Goal: Book appointment/travel/reservation

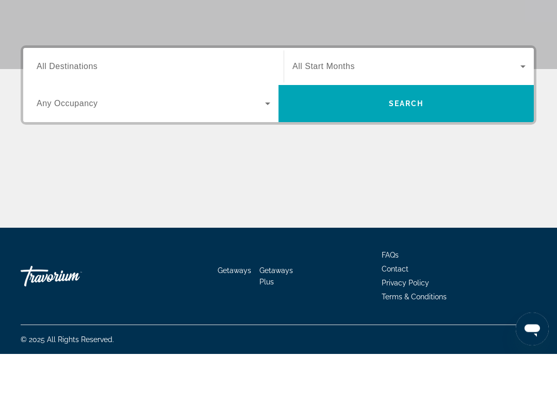
scroll to position [187, 0]
click at [463, 144] on span "Search" at bounding box center [405, 156] width 255 height 25
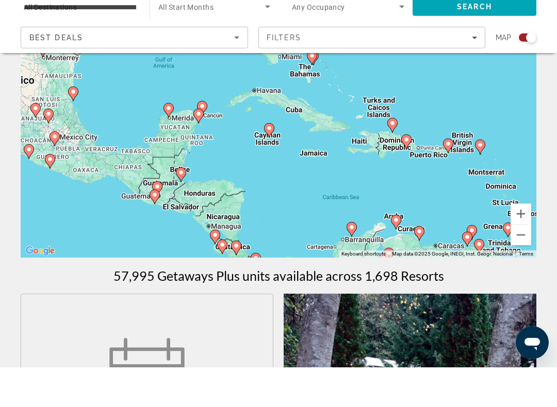
scroll to position [103, 0]
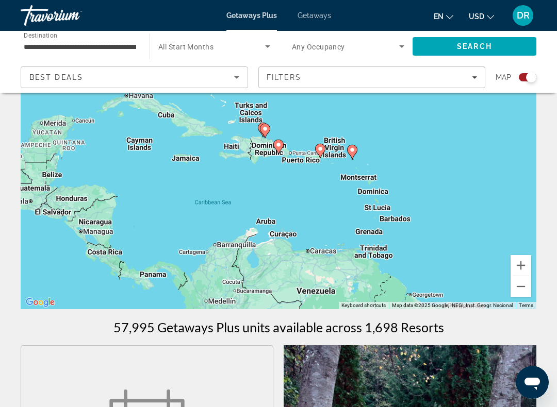
type input "**********"
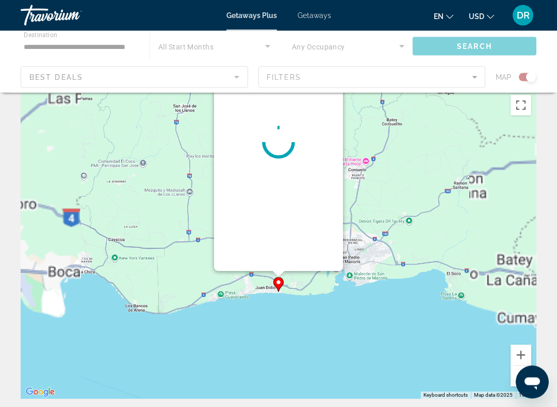
scroll to position [0, 0]
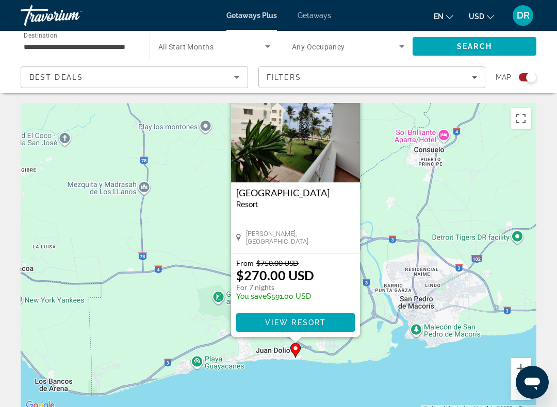
click at [325, 321] on span "View Resort" at bounding box center [295, 323] width 61 height 8
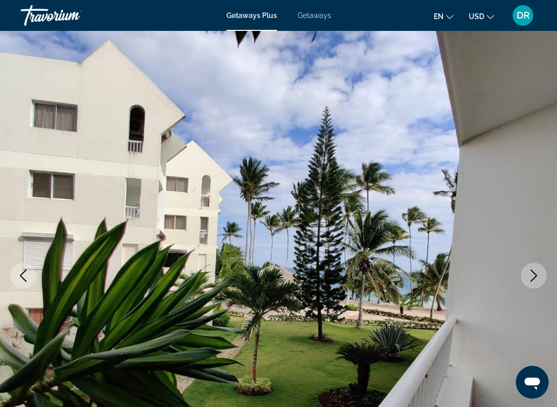
click at [534, 276] on icon "Next image" at bounding box center [533, 276] width 12 height 12
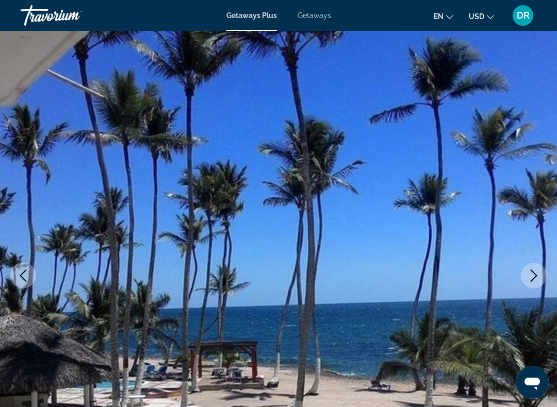
click at [535, 276] on icon "Next image" at bounding box center [533, 276] width 12 height 12
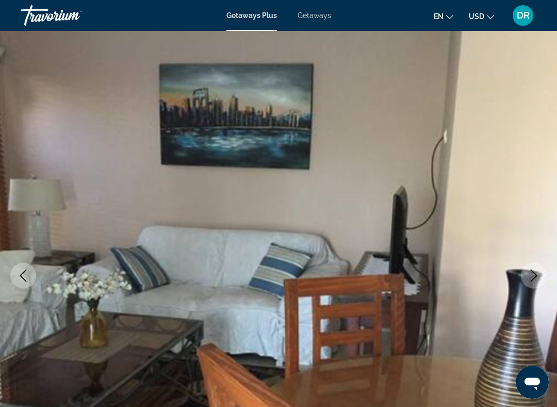
click at [537, 278] on icon "Next image" at bounding box center [533, 276] width 12 height 12
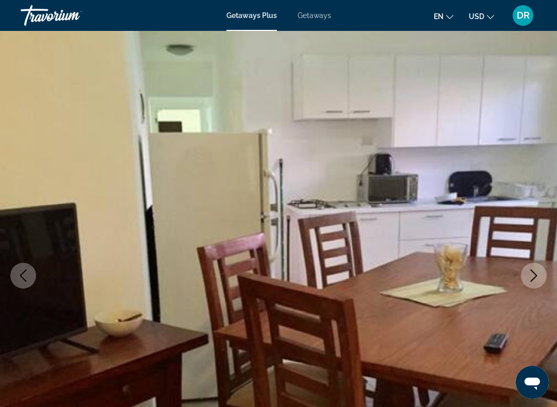
click at [531, 274] on icon "Next image" at bounding box center [533, 276] width 12 height 12
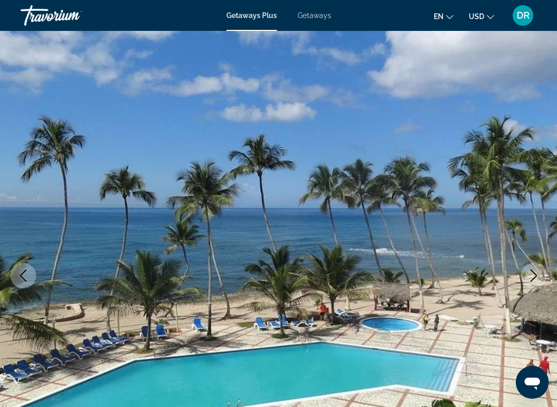
click at [535, 277] on icon "Next image" at bounding box center [533, 276] width 12 height 12
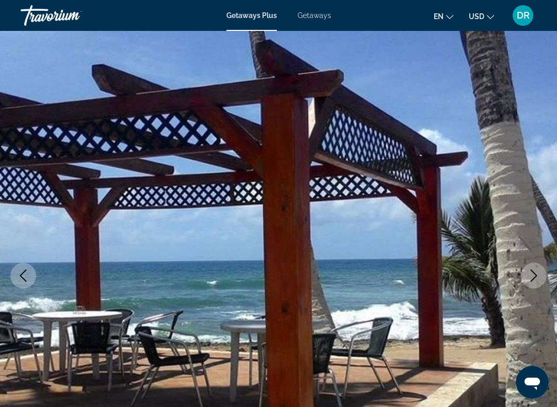
click at [538, 280] on icon "Next image" at bounding box center [533, 276] width 12 height 12
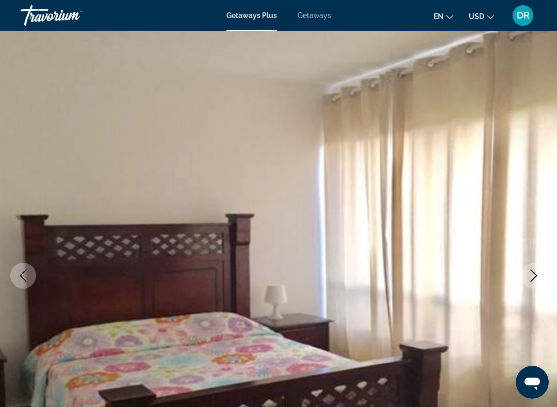
click at [532, 277] on icon "Next image" at bounding box center [533, 276] width 12 height 12
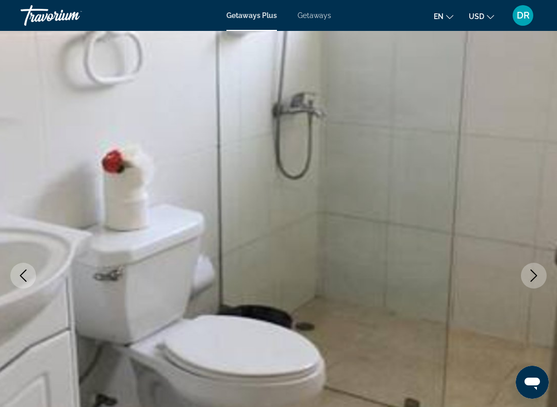
click at [532, 276] on icon "Next image" at bounding box center [533, 276] width 12 height 12
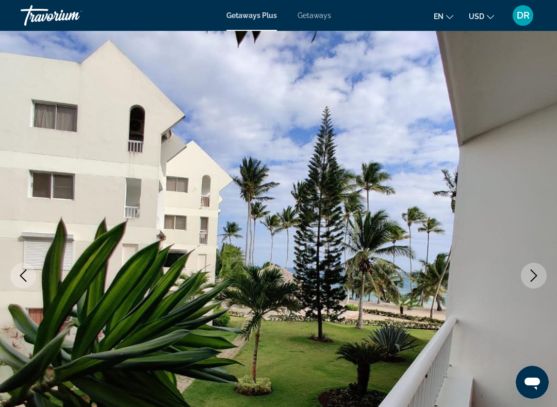
click at [533, 279] on icon "Next image" at bounding box center [533, 276] width 7 height 12
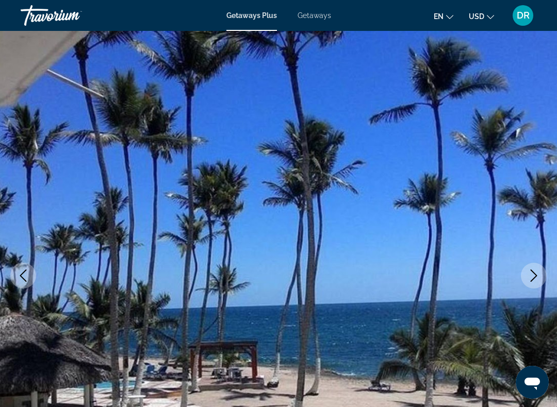
click at [535, 279] on icon "Next image" at bounding box center [533, 276] width 12 height 12
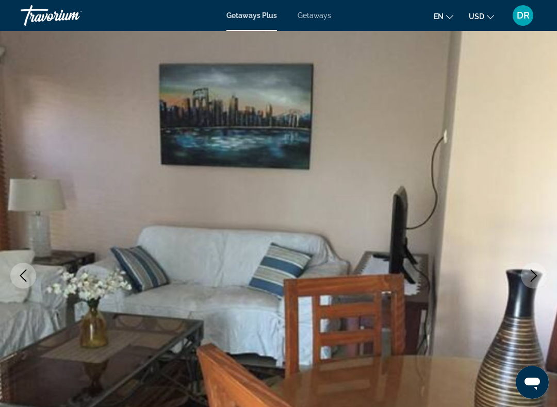
click at [535, 281] on icon "Next image" at bounding box center [533, 276] width 12 height 12
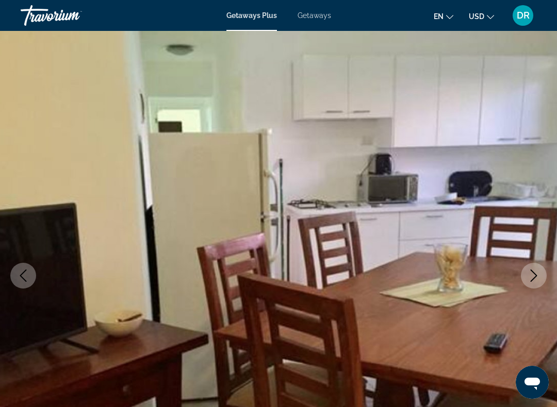
click at [539, 278] on icon "Next image" at bounding box center [533, 276] width 12 height 12
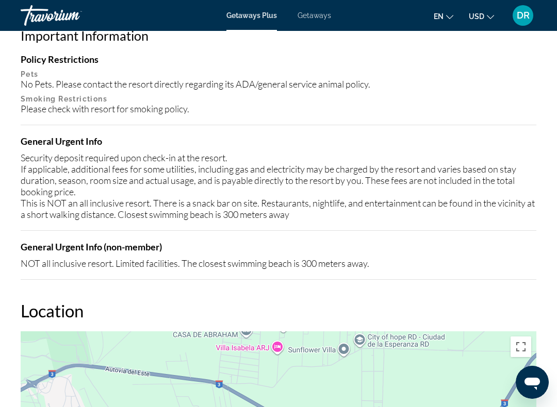
scroll to position [1077, 0]
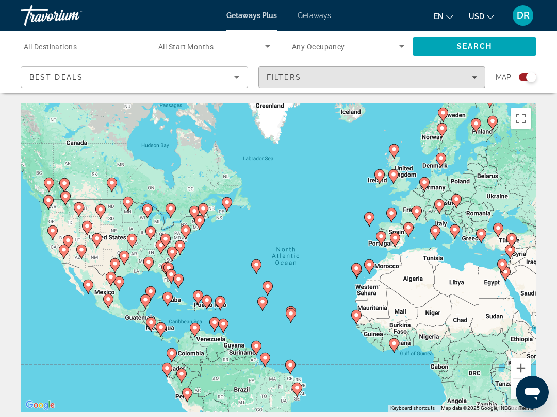
click at [479, 77] on span "Filters" at bounding box center [372, 77] width 226 height 25
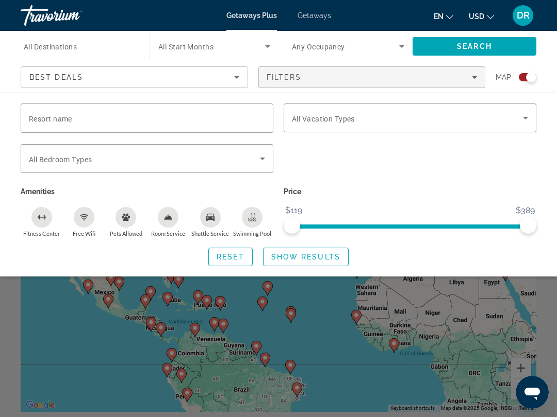
click at [521, 123] on icon "Search widget" at bounding box center [525, 118] width 12 height 12
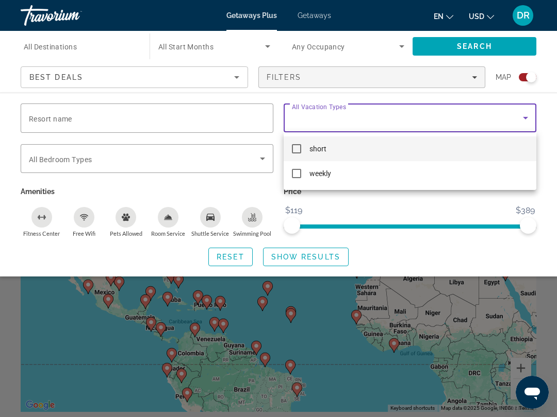
click at [504, 207] on div at bounding box center [278, 208] width 557 height 417
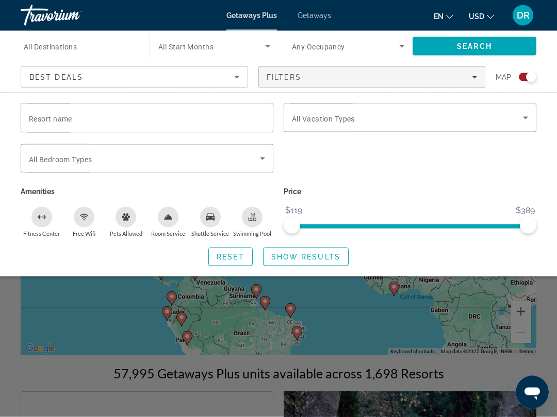
scroll to position [54, 0]
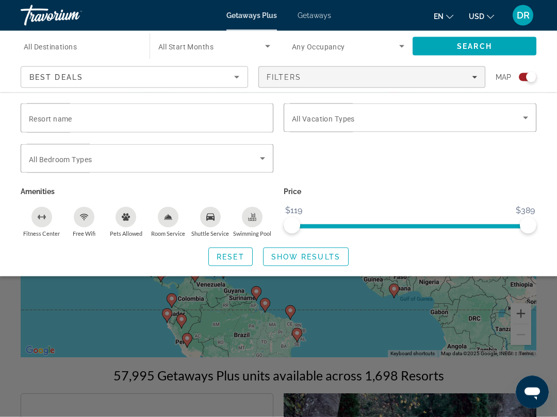
click at [233, 79] on icon "Sort by" at bounding box center [236, 77] width 12 height 12
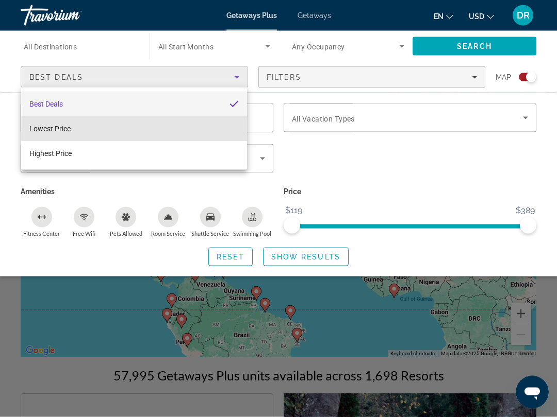
click at [214, 132] on mat-option "Lowest Price" at bounding box center [134, 128] width 226 height 25
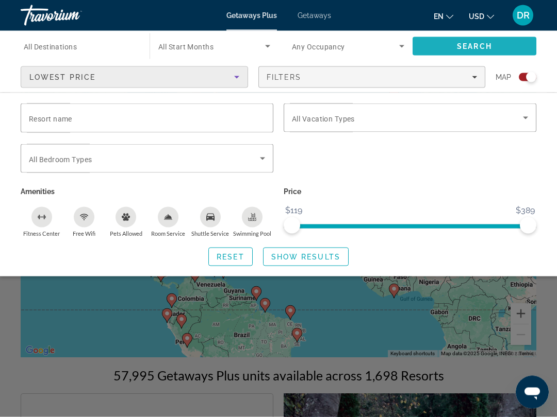
click at [500, 48] on span "Search" at bounding box center [474, 46] width 124 height 25
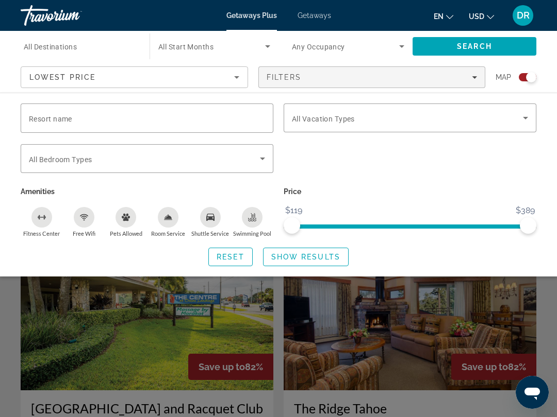
scroll to position [222, 0]
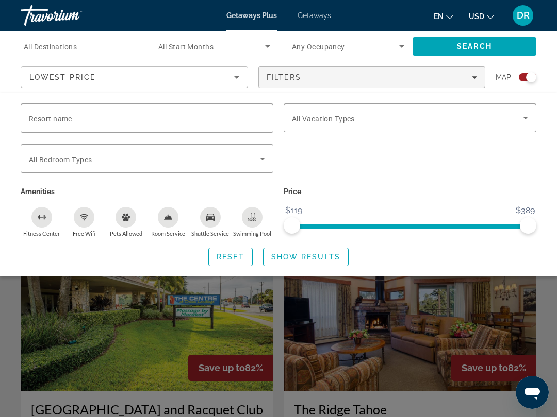
click at [522, 300] on div "Search widget" at bounding box center [278, 286] width 557 height 263
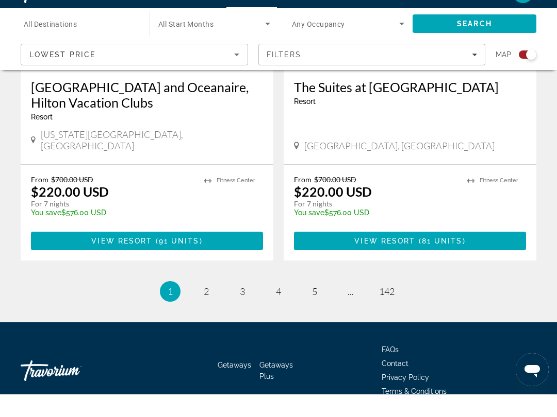
scroll to position [2348, 0]
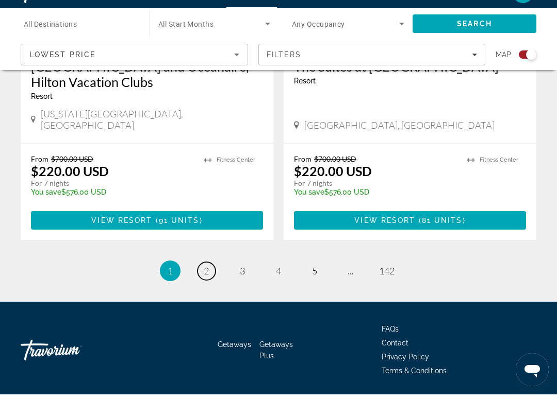
click at [207, 285] on link "page 2" at bounding box center [206, 294] width 18 height 18
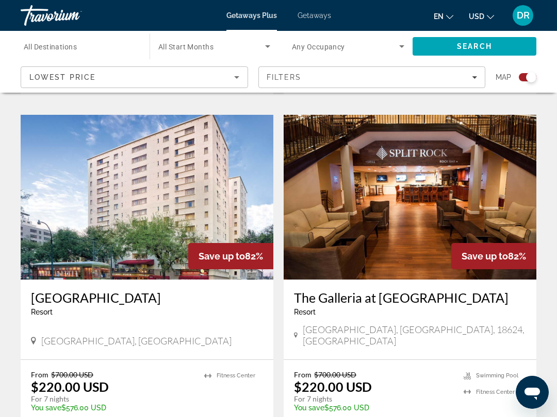
scroll to position [2139, 0]
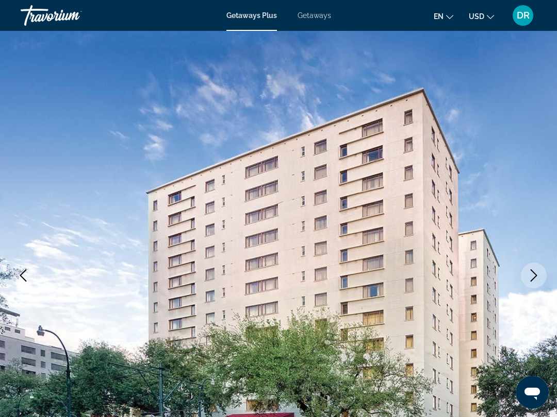
click at [540, 272] on button "Next image" at bounding box center [534, 276] width 26 height 26
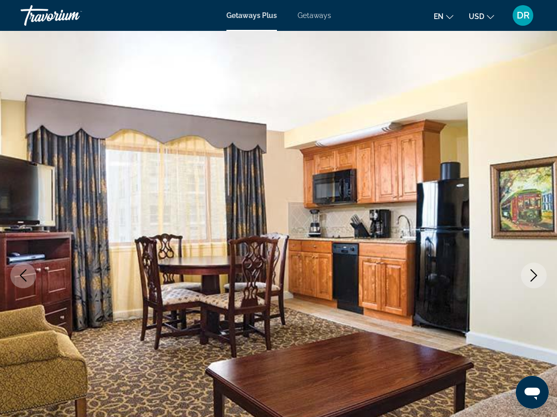
click at [537, 275] on icon "Next image" at bounding box center [533, 276] width 12 height 12
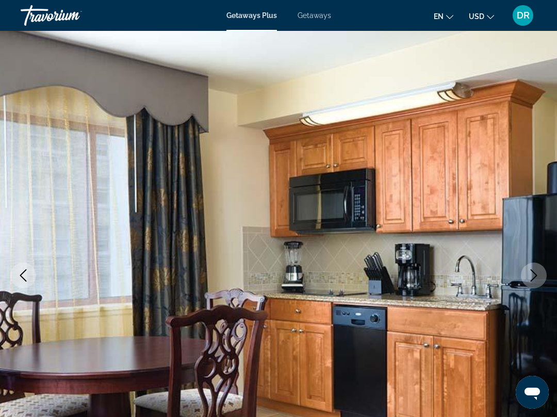
click at [537, 276] on icon "Next image" at bounding box center [533, 276] width 7 height 12
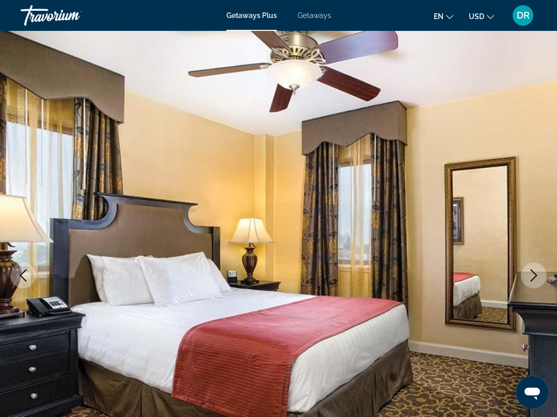
click at [535, 279] on icon "Next image" at bounding box center [533, 276] width 12 height 12
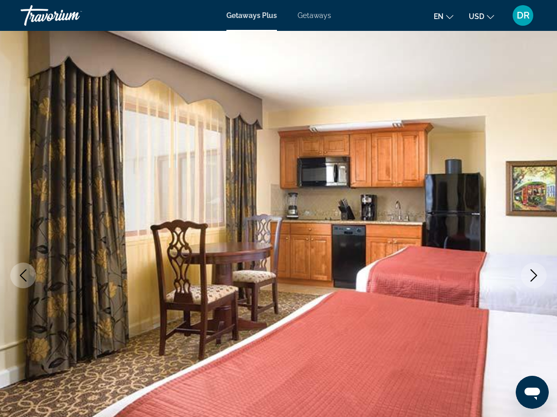
click at [538, 277] on icon "Next image" at bounding box center [533, 276] width 12 height 12
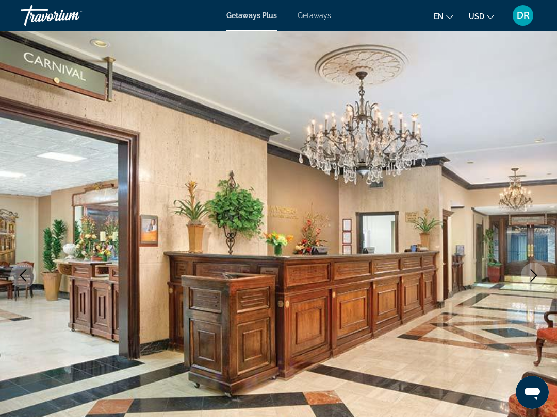
click at [534, 274] on icon "Next image" at bounding box center [533, 276] width 7 height 12
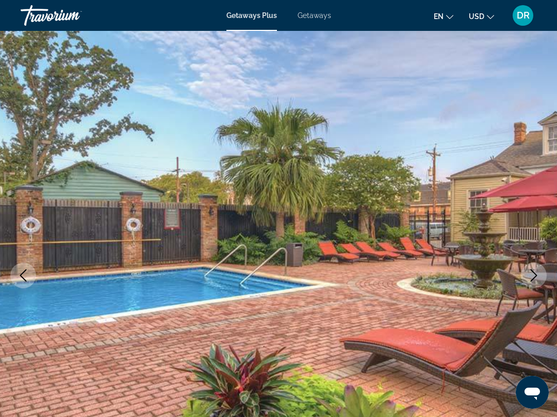
click at [538, 277] on icon "Next image" at bounding box center [533, 276] width 12 height 12
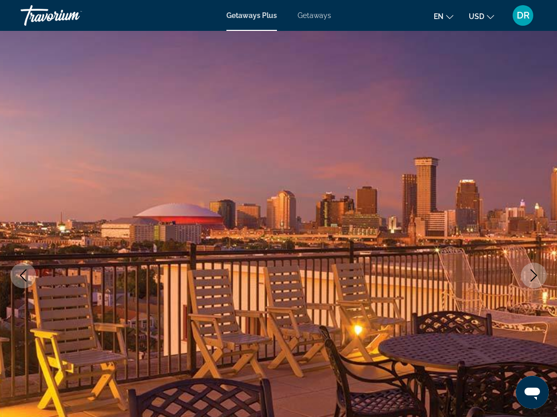
click at [538, 276] on icon "Next image" at bounding box center [533, 276] width 12 height 12
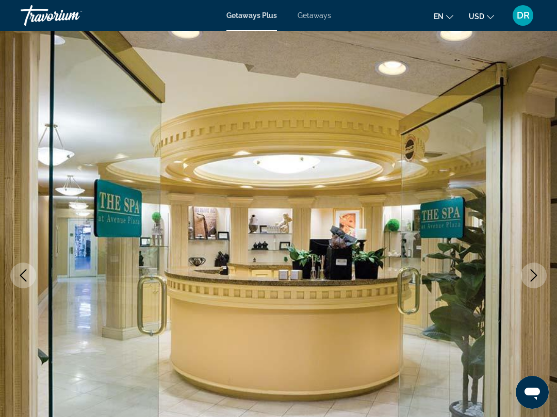
click at [540, 274] on button "Next image" at bounding box center [534, 276] width 26 height 26
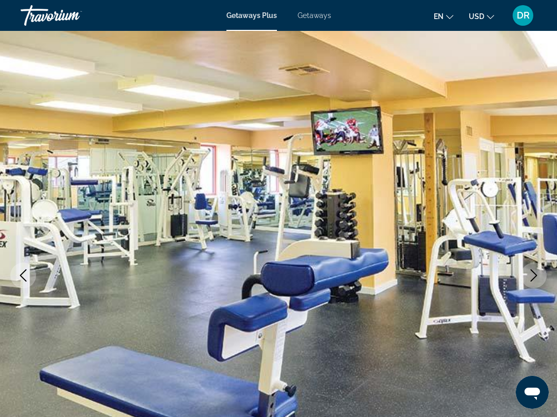
click at [540, 277] on button "Next image" at bounding box center [534, 276] width 26 height 26
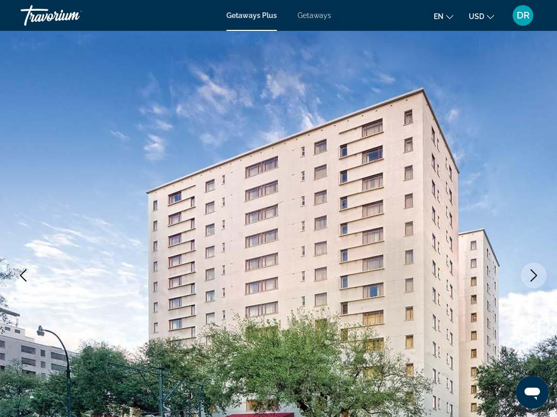
click at [541, 277] on button "Next image" at bounding box center [534, 276] width 26 height 26
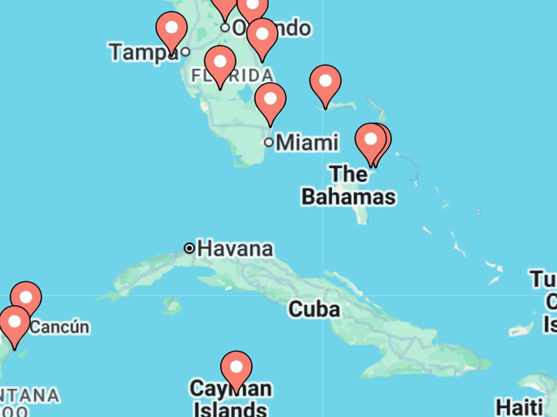
type input "**********"
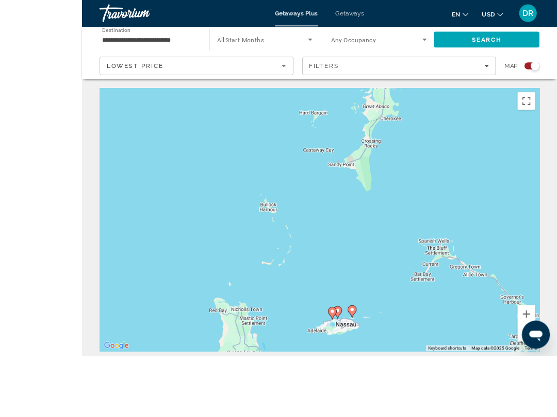
scroll to position [38, 0]
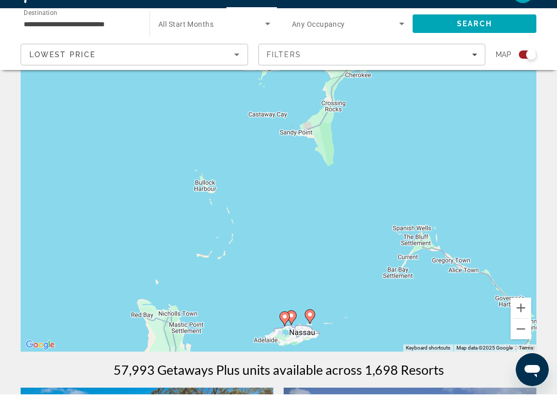
click at [312, 334] on image "Main content" at bounding box center [310, 337] width 6 height 6
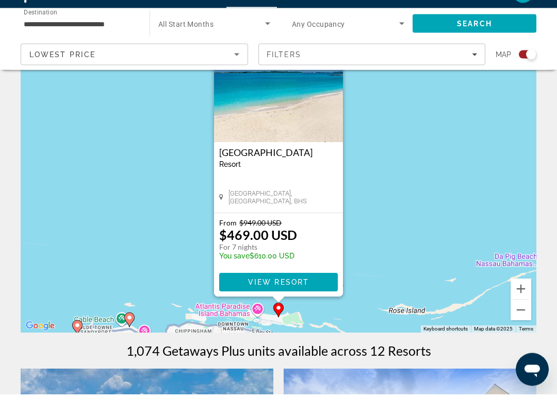
scroll to position [57, 0]
click at [315, 293] on span "Main content" at bounding box center [278, 305] width 119 height 25
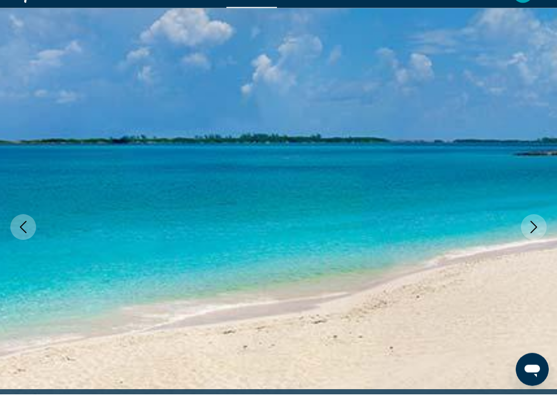
scroll to position [26, 0]
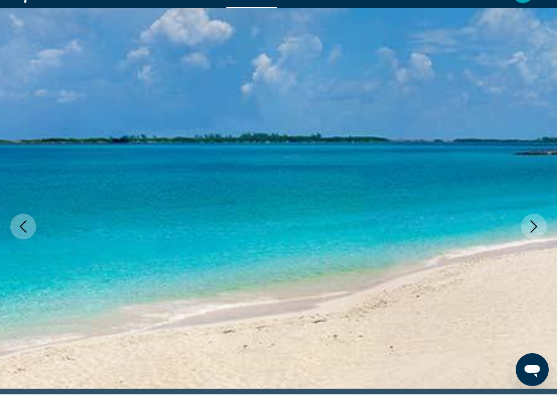
click at [534, 243] on icon "Next image" at bounding box center [533, 249] width 12 height 12
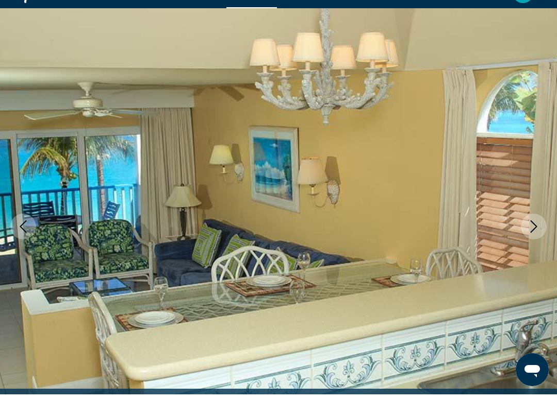
click at [534, 243] on icon "Next image" at bounding box center [533, 249] width 12 height 12
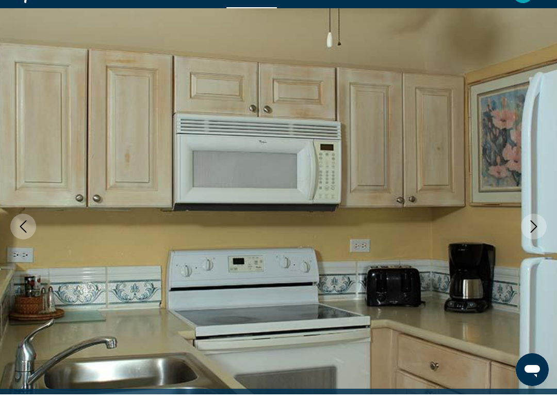
click at [533, 243] on icon "Next image" at bounding box center [533, 249] width 12 height 12
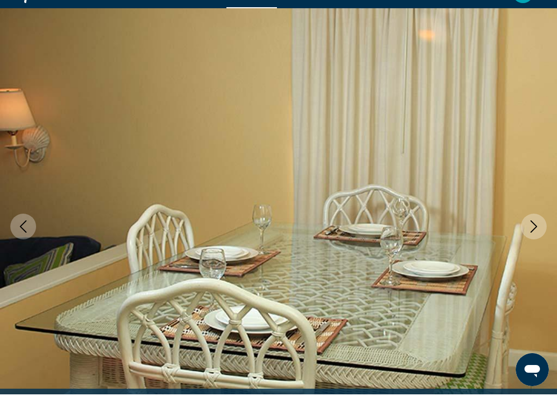
click at [531, 243] on icon "Next image" at bounding box center [533, 249] width 12 height 12
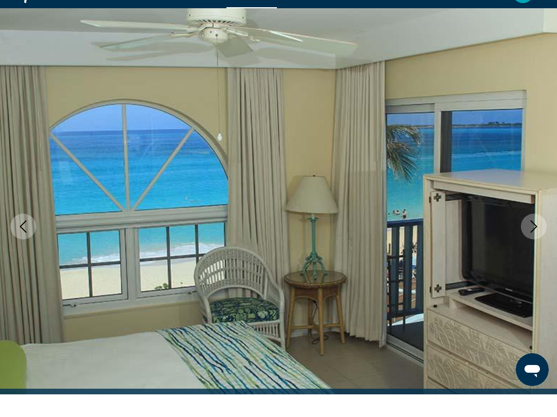
click at [534, 243] on icon "Next image" at bounding box center [533, 249] width 12 height 12
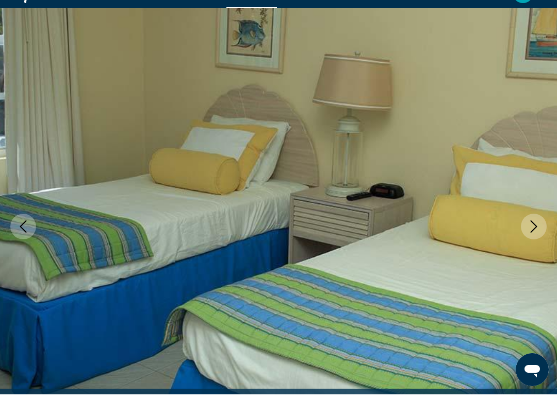
click at [532, 243] on icon "Next image" at bounding box center [533, 249] width 12 height 12
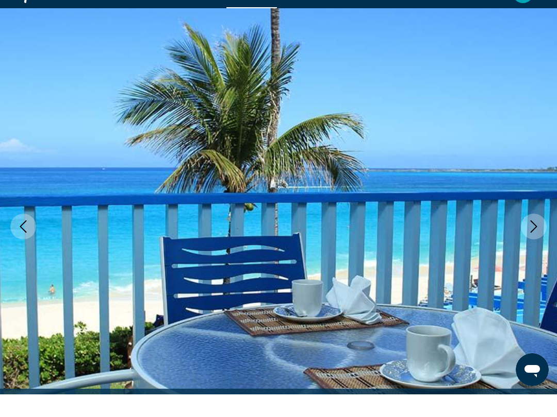
click at [530, 243] on icon "Next image" at bounding box center [533, 249] width 12 height 12
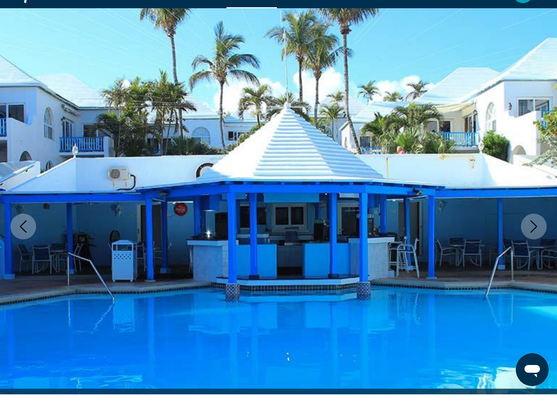
click at [535, 243] on icon "Next image" at bounding box center [533, 249] width 7 height 12
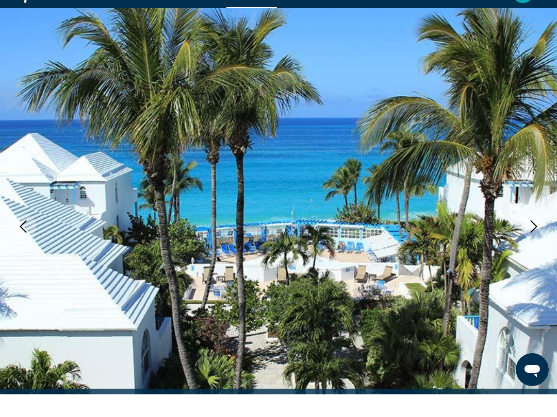
click at [533, 243] on icon "Next image" at bounding box center [533, 249] width 12 height 12
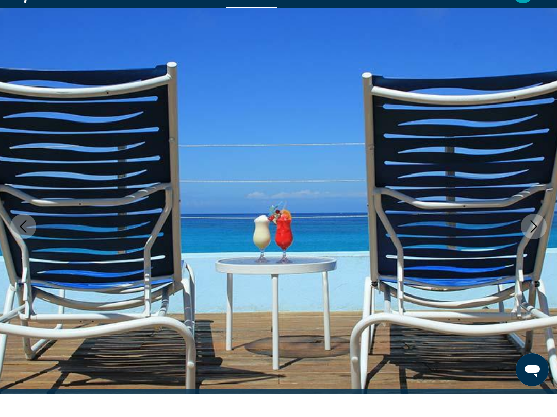
click at [537, 243] on icon "Next image" at bounding box center [533, 249] width 12 height 12
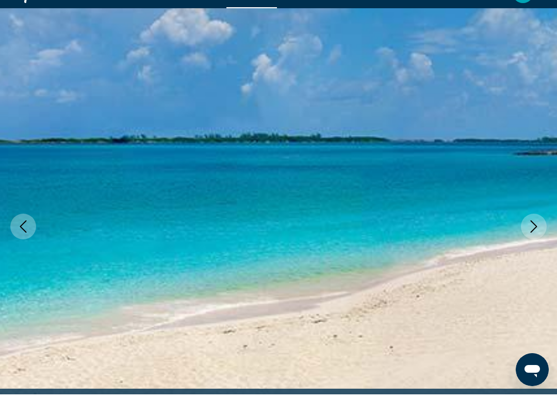
click at [533, 237] on button "Next image" at bounding box center [534, 250] width 26 height 26
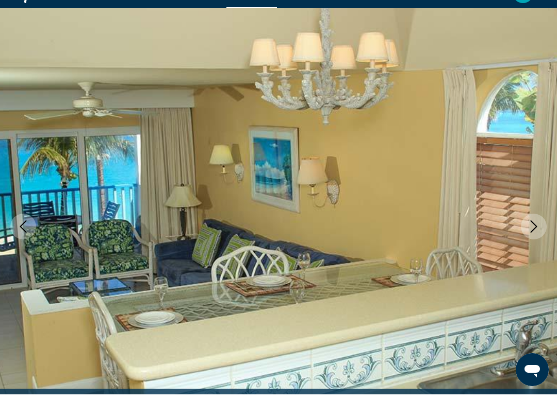
scroll to position [0, 0]
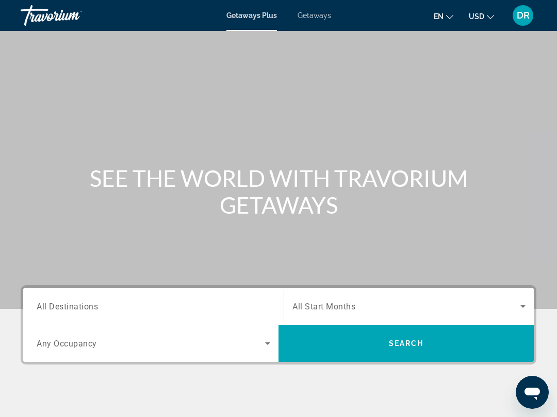
click at [323, 20] on span "Getaways" at bounding box center [313, 15] width 33 height 8
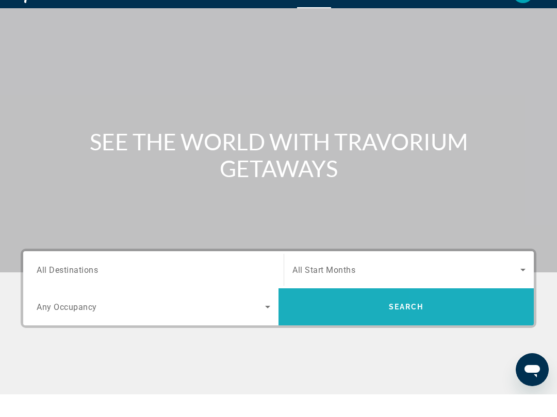
click at [478, 317] on span "Search" at bounding box center [405, 329] width 255 height 25
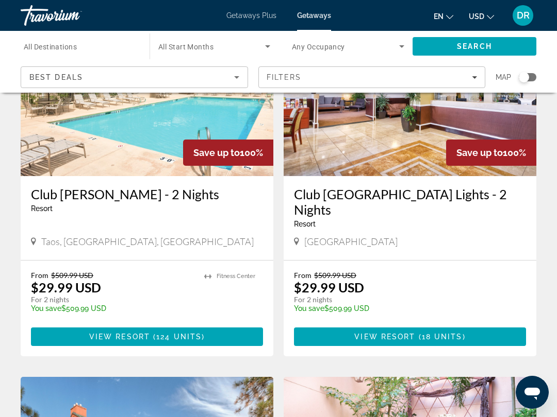
scroll to position [493, 0]
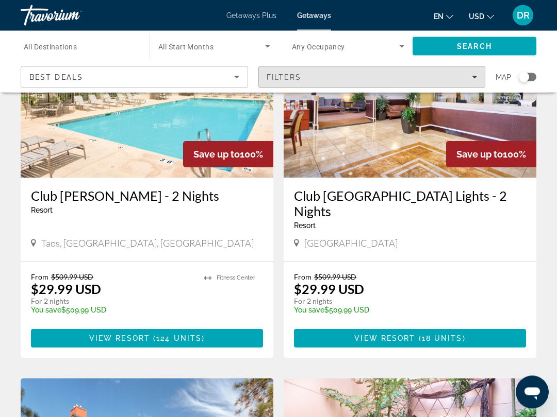
click at [477, 80] on span "Filters" at bounding box center [372, 77] width 226 height 25
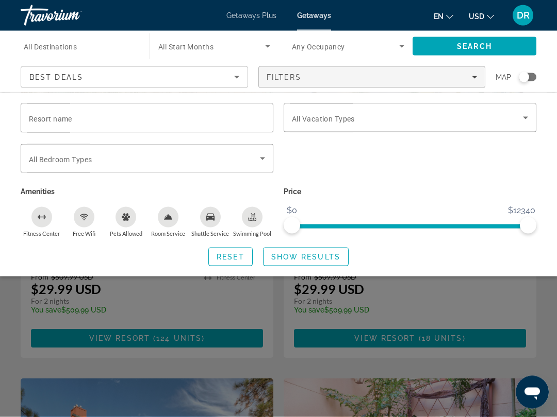
click at [524, 118] on icon "Search widget" at bounding box center [525, 118] width 5 height 3
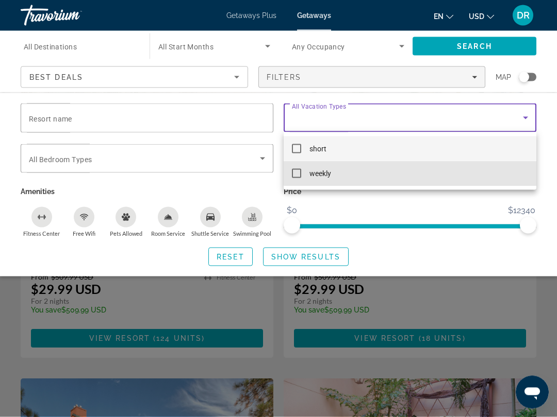
click at [455, 173] on mat-option "weekly" at bounding box center [409, 173] width 253 height 25
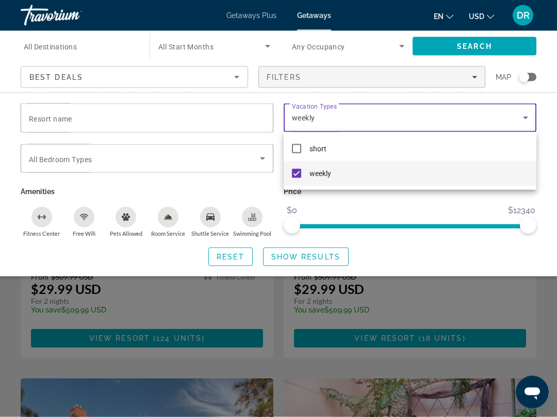
click at [513, 44] on div at bounding box center [278, 208] width 557 height 417
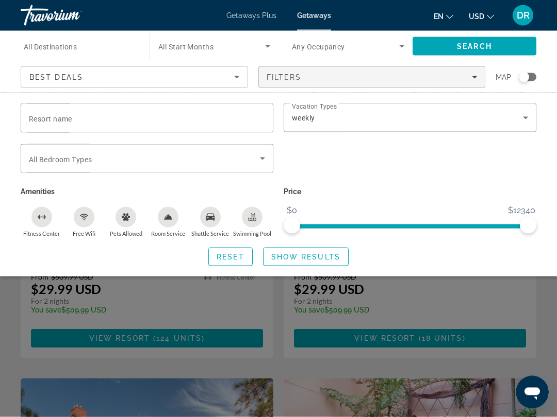
click at [483, 51] on span "Search" at bounding box center [474, 46] width 124 height 25
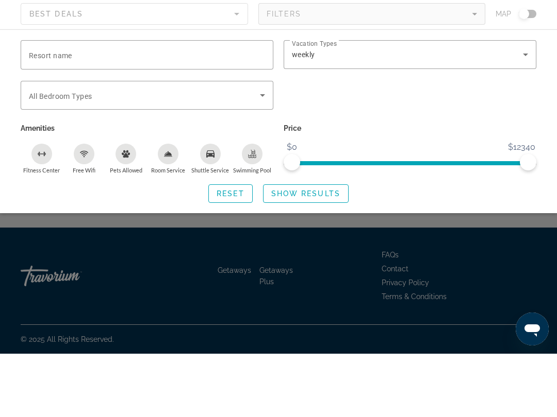
click at [462, 237] on div "Search widget" at bounding box center [278, 286] width 557 height 263
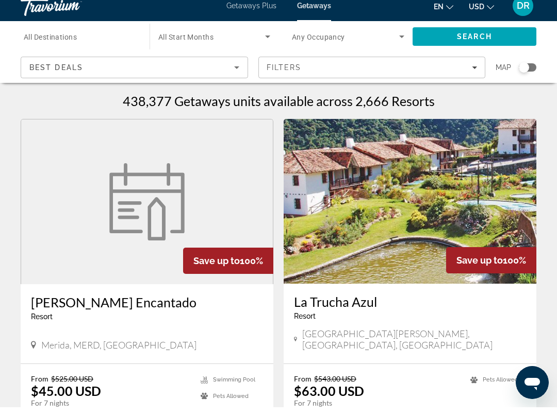
click at [475, 72] on span "Filters" at bounding box center [372, 77] width 226 height 25
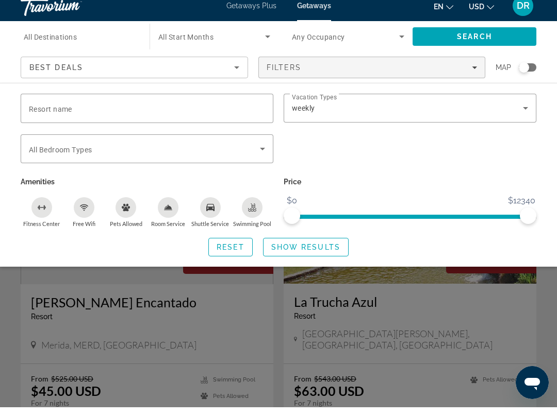
click at [475, 75] on icon "Filters" at bounding box center [474, 77] width 5 height 5
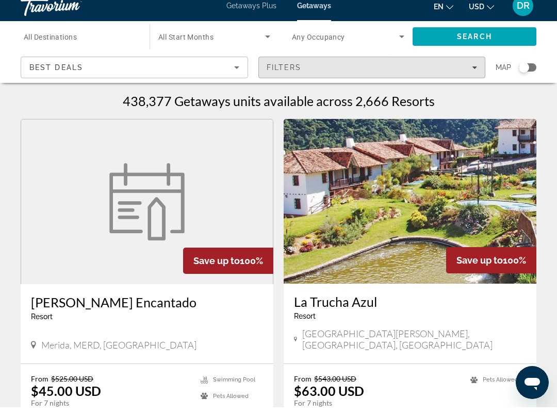
click at [478, 69] on span "Filters" at bounding box center [372, 77] width 226 height 25
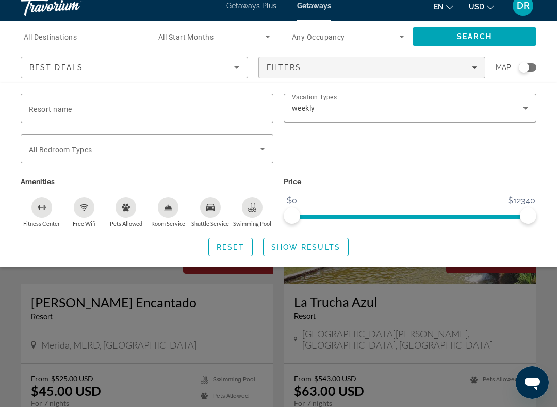
click at [80, 39] on div "Destination All Destinations" at bounding box center [80, 46] width 112 height 29
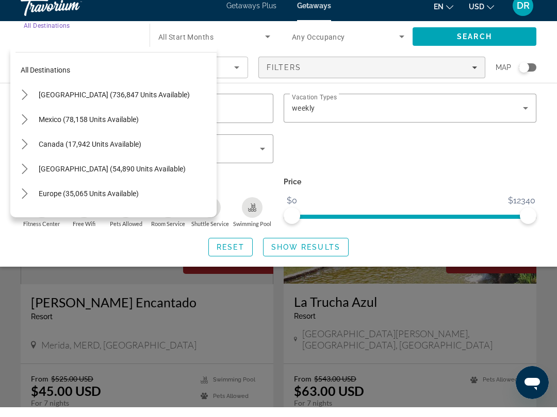
click at [153, 100] on span "[GEOGRAPHIC_DATA] (736,847 units available)" at bounding box center [114, 104] width 151 height 8
type input "**********"
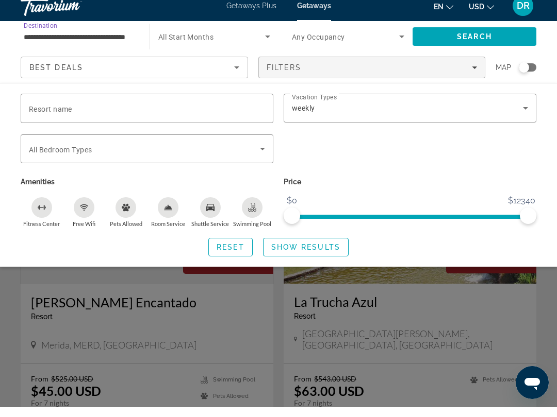
click at [499, 35] on span "Search" at bounding box center [474, 46] width 124 height 25
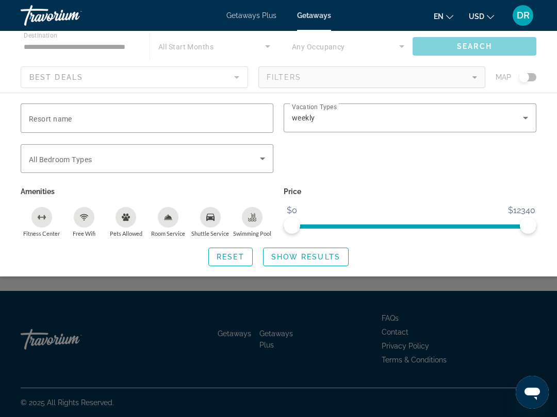
click at [508, 294] on div "Search widget" at bounding box center [278, 286] width 557 height 263
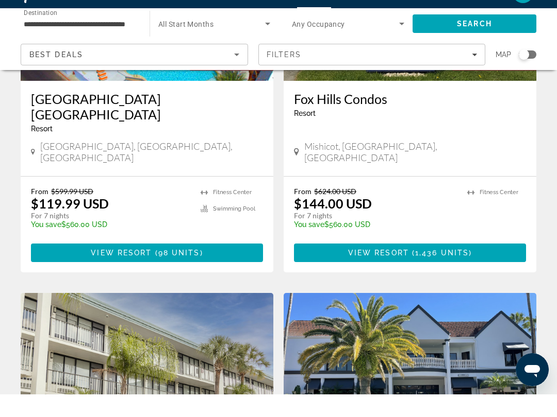
scroll to position [196, 0]
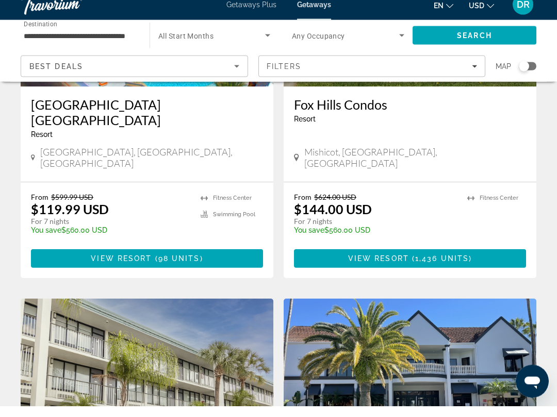
click at [205, 258] on span "Main content" at bounding box center [147, 270] width 232 height 25
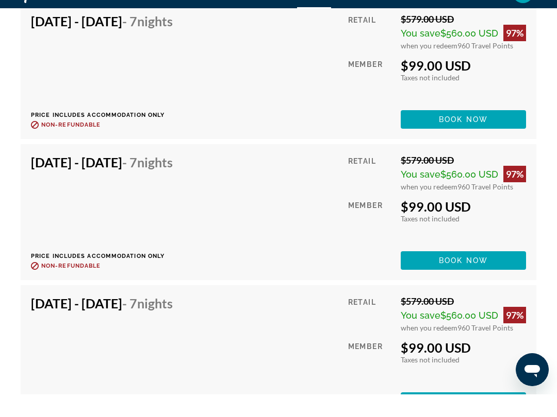
scroll to position [2340, 0]
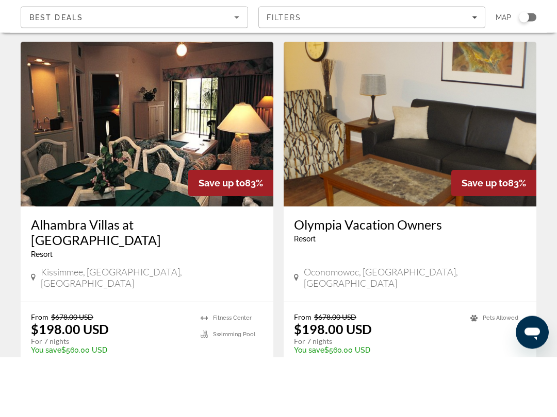
scroll to position [1928, 0]
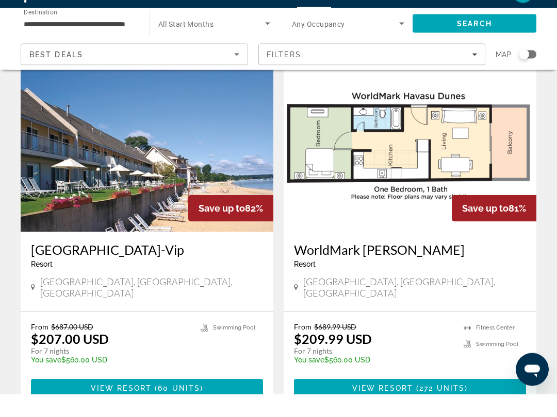
scroll to position [1982, 0]
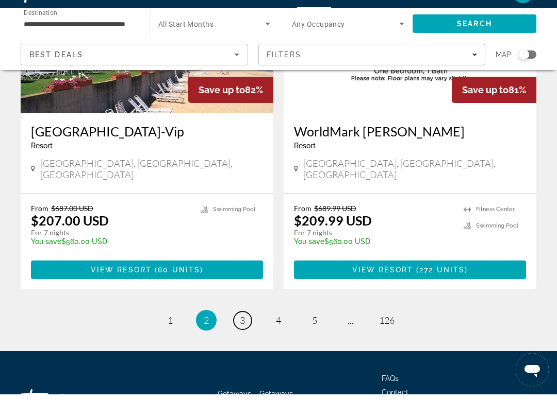
click at [247, 334] on link "page 3" at bounding box center [242, 343] width 18 height 18
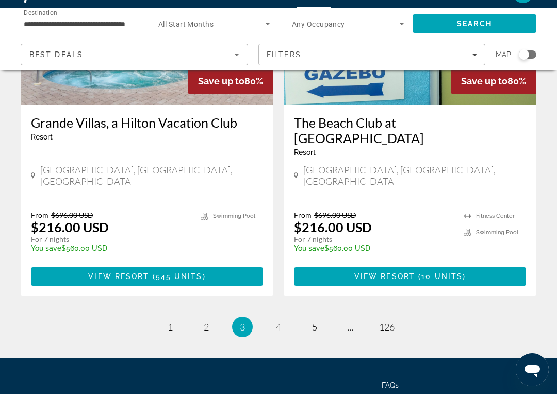
scroll to position [1998, 0]
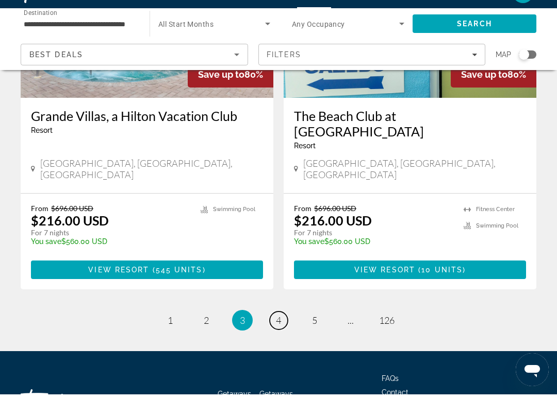
click at [281, 338] on span "4" at bounding box center [278, 343] width 5 height 11
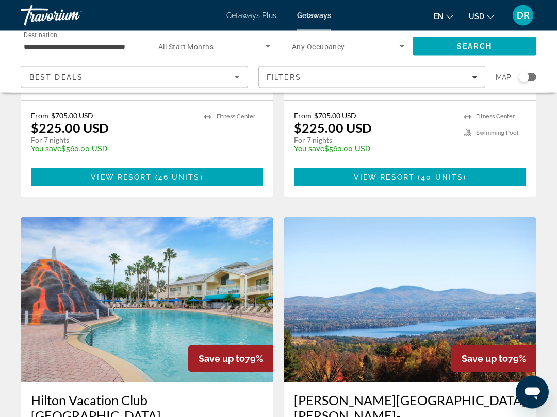
scroll to position [1387, 0]
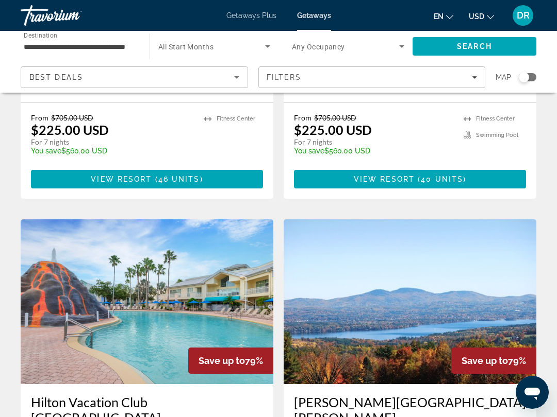
click at [478, 74] on span "Filters" at bounding box center [372, 77] width 226 height 25
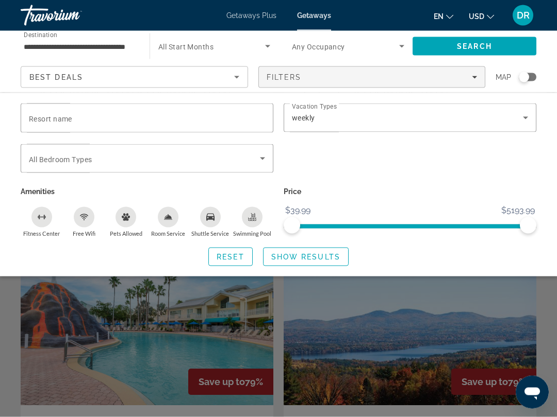
scroll to position [1359, 0]
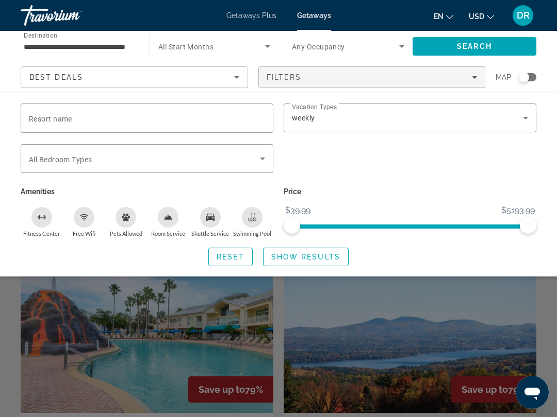
click at [529, 78] on div "Search widget" at bounding box center [527, 77] width 18 height 8
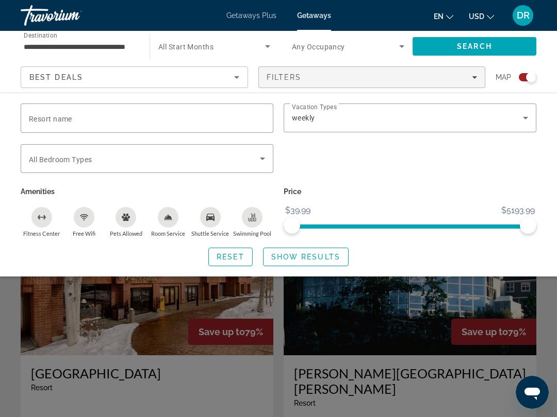
click at [525, 80] on div "Search widget" at bounding box center [527, 77] width 18 height 8
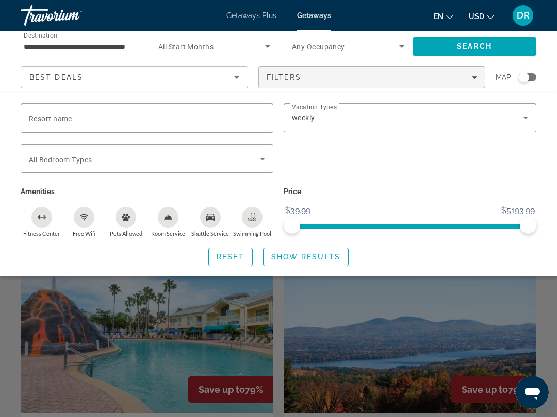
click at [552, 290] on div "Search widget" at bounding box center [278, 286] width 557 height 263
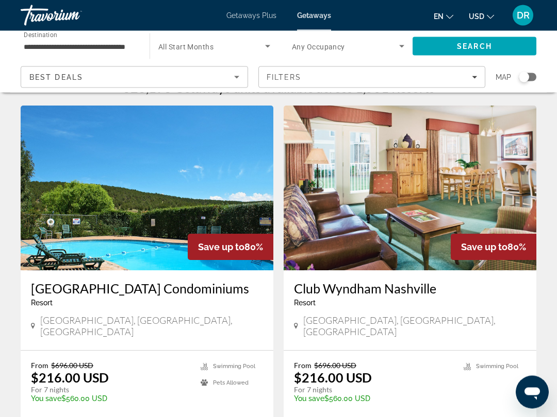
scroll to position [0, 0]
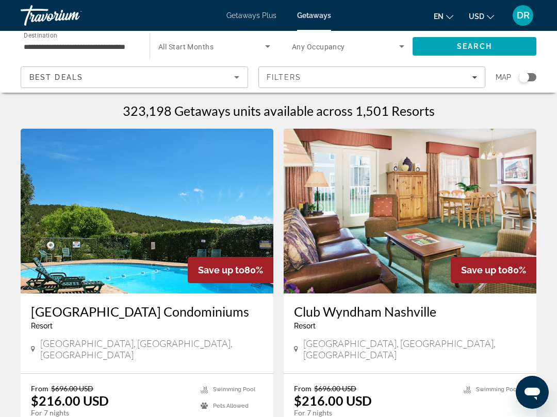
click at [533, 80] on div "Search widget" at bounding box center [527, 77] width 18 height 8
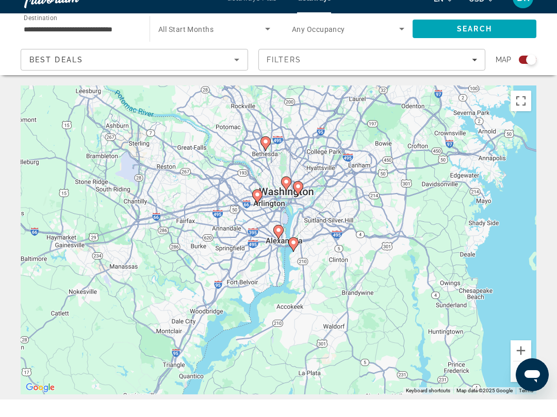
click at [303, 198] on gmp-advanced-marker "Main content" at bounding box center [298, 205] width 10 height 15
click at [342, 219] on div "To navigate, press the arrow keys. To activate drag with keyboard, press Alt + …" at bounding box center [278, 257] width 515 height 309
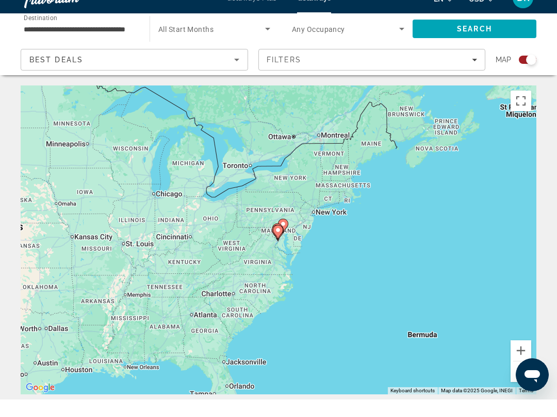
click at [519, 109] on button "Toggle fullscreen view" at bounding box center [520, 118] width 21 height 21
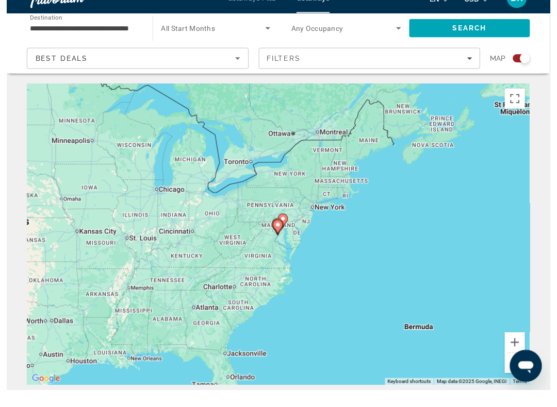
scroll to position [10, 0]
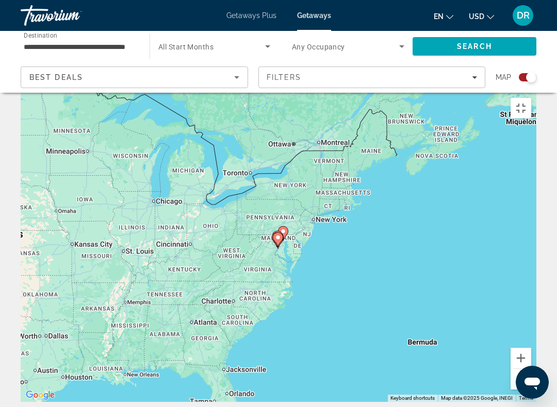
click at [531, 98] on button "Toggle fullscreen view" at bounding box center [520, 108] width 21 height 21
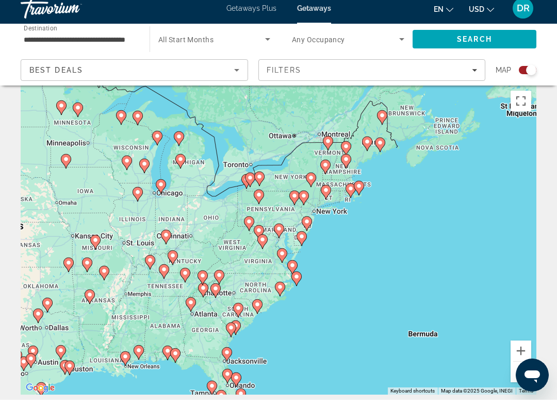
click at [283, 231] on icon "Main content" at bounding box center [278, 237] width 9 height 13
click at [282, 231] on icon "Main content" at bounding box center [278, 237] width 9 height 13
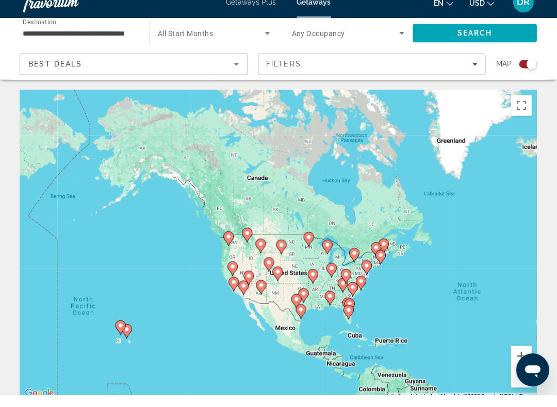
scroll to position [0, 0]
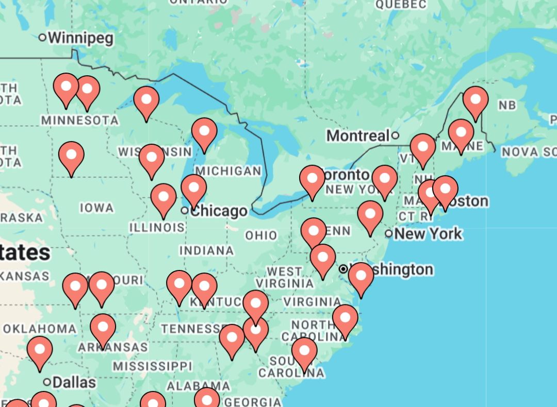
click at [162, 106] on div "To activate drag with keyboard, press Alt + Enter. Once in keyboard drag state,…" at bounding box center [278, 257] width 515 height 309
click at [135, 107] on div "To activate drag with keyboard, press Alt + Enter. Once in keyboard drag state,…" at bounding box center [278, 257] width 515 height 309
click at [135, 104] on div "To activate drag with keyboard, press Alt + Enter. Once in keyboard drag state,…" at bounding box center [278, 257] width 515 height 309
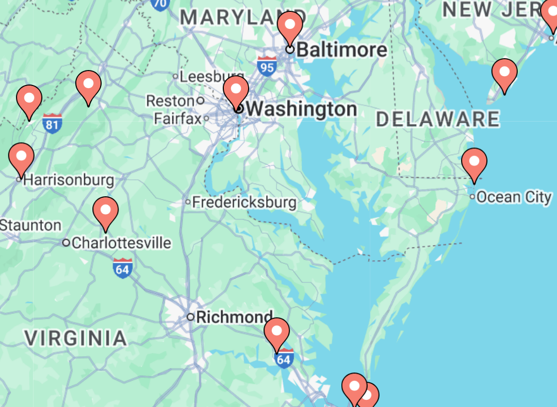
type input "**********"
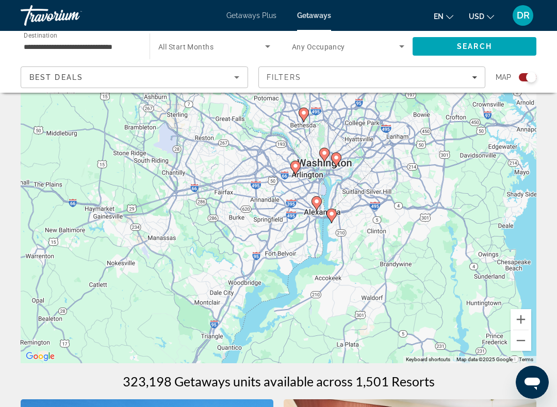
scroll to position [48, 0]
click at [485, 42] on span "Search" at bounding box center [474, 46] width 35 height 8
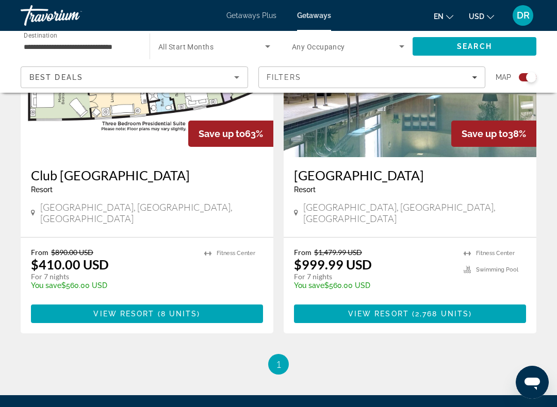
scroll to position [456, 0]
click at [193, 310] on span "8 units" at bounding box center [179, 314] width 37 height 8
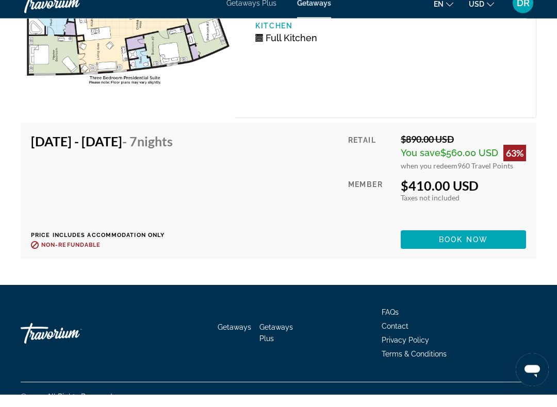
scroll to position [2596, 0]
